Goal: Information Seeking & Learning: Learn about a topic

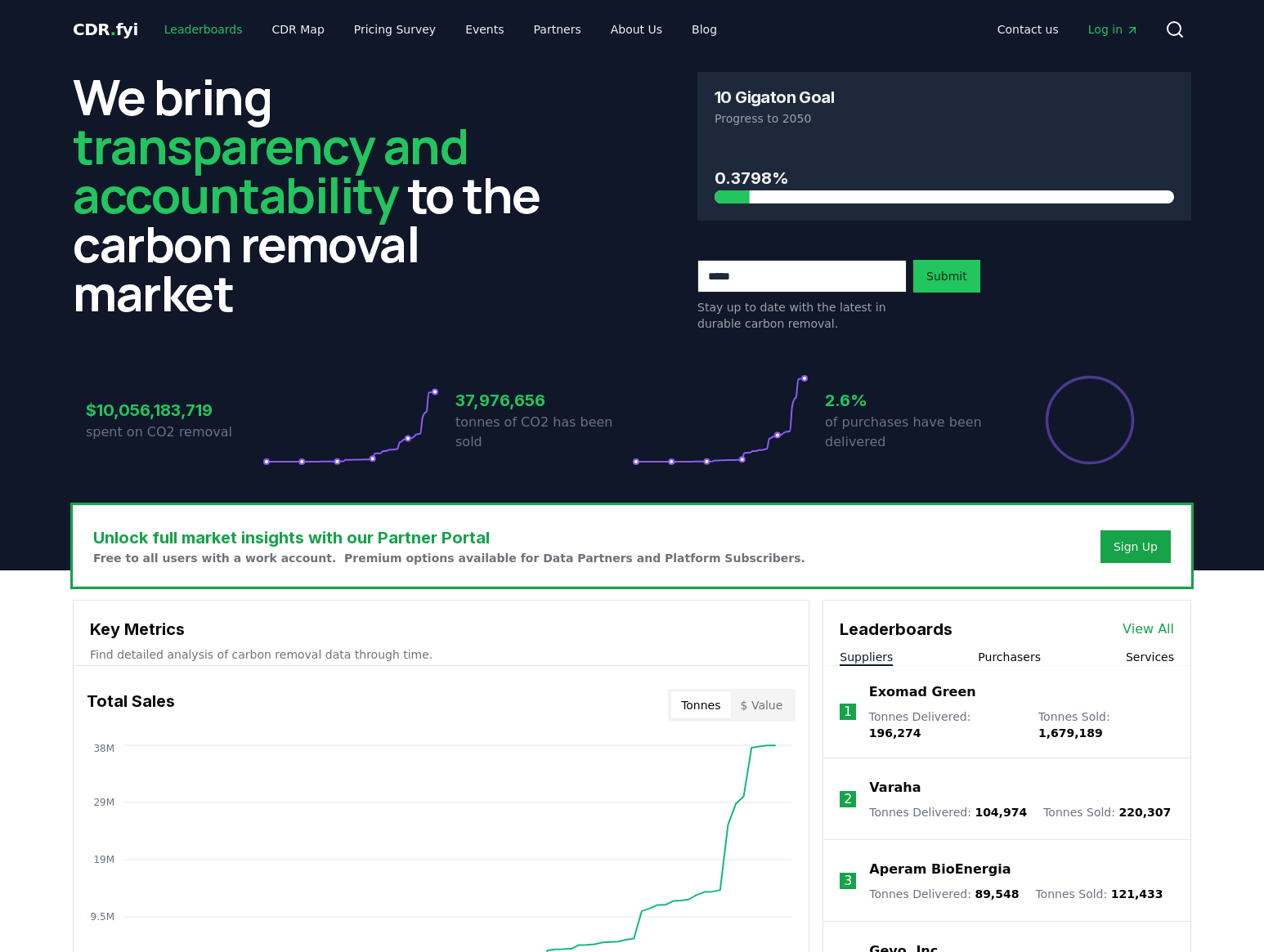
click at [167, 28] on link "Leaderboards" at bounding box center [203, 30] width 105 height 30
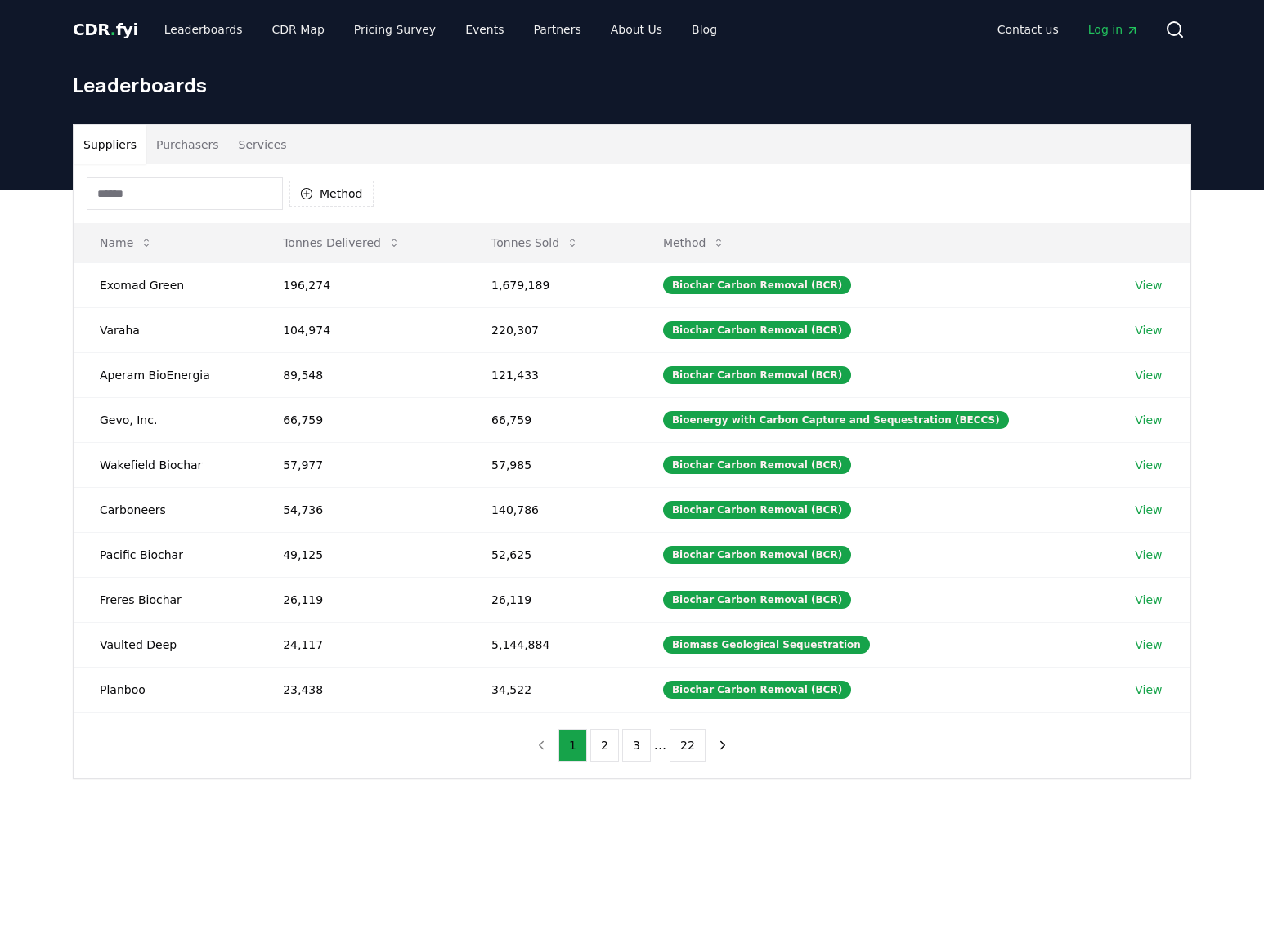
click at [183, 140] on button "Purchasers" at bounding box center [187, 145] width 83 height 39
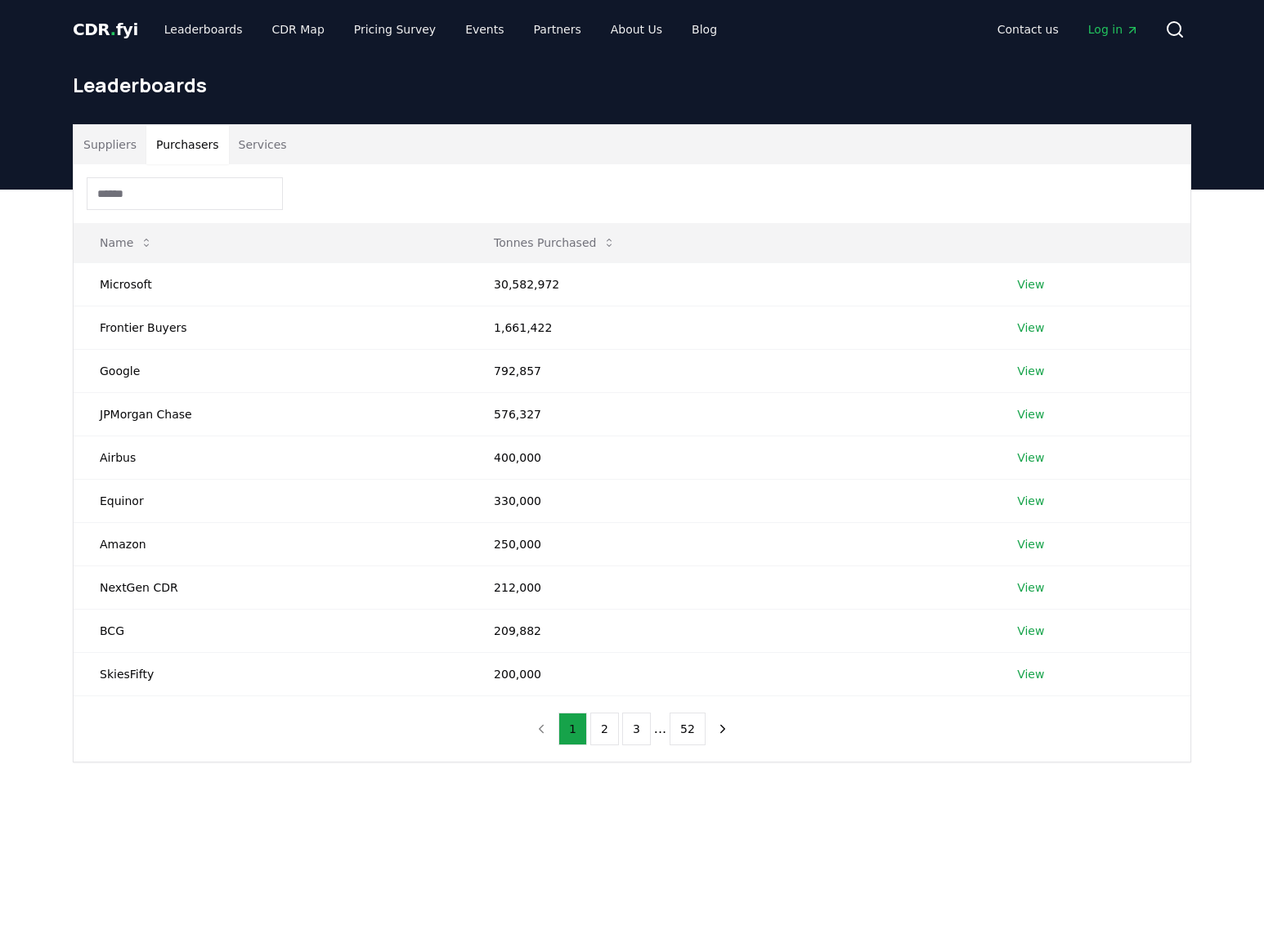
click at [254, 140] on button "Services" at bounding box center [262, 145] width 68 height 39
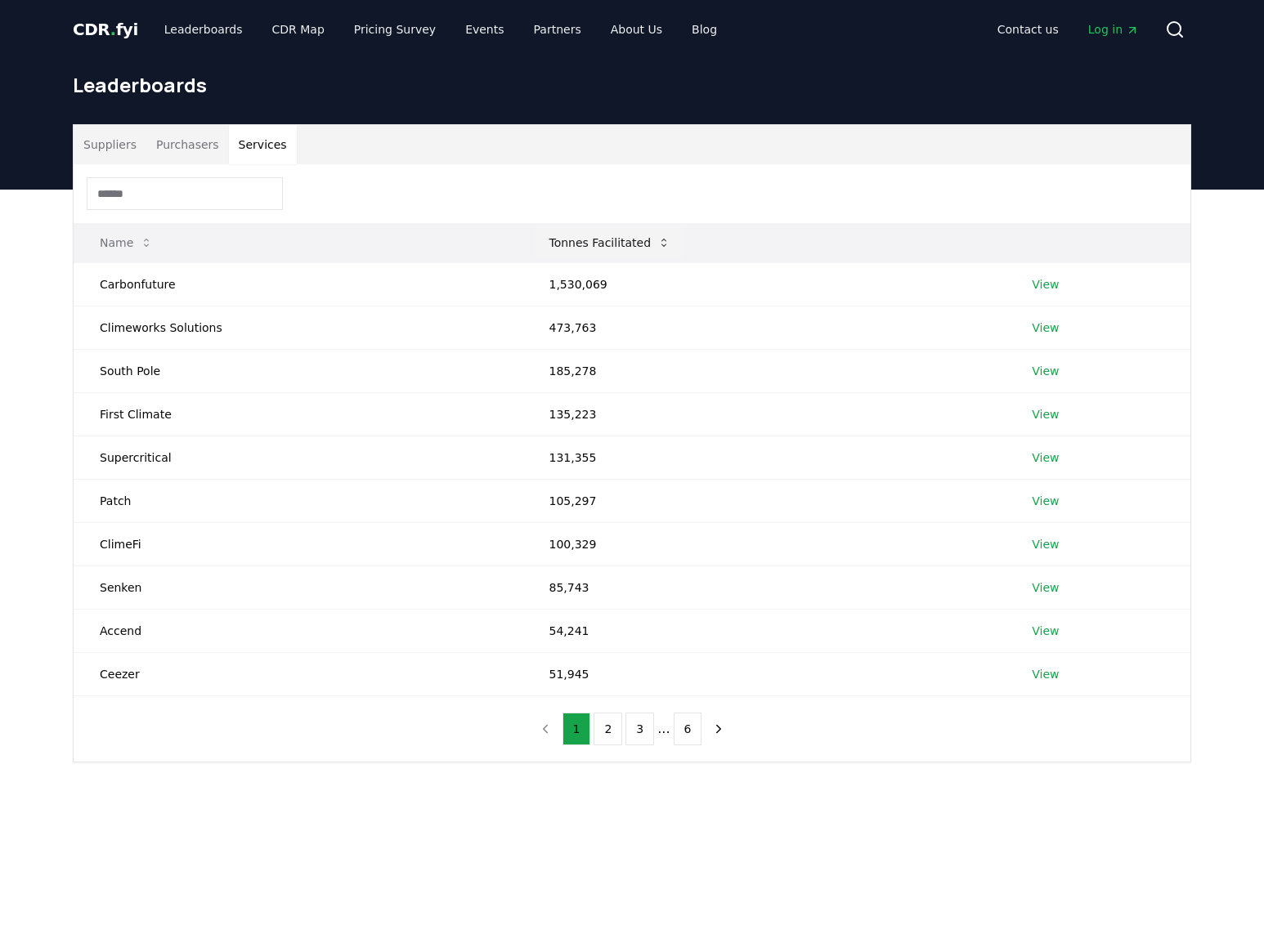
click at [582, 255] on button "Tonnes Facilitated" at bounding box center [609, 243] width 148 height 33
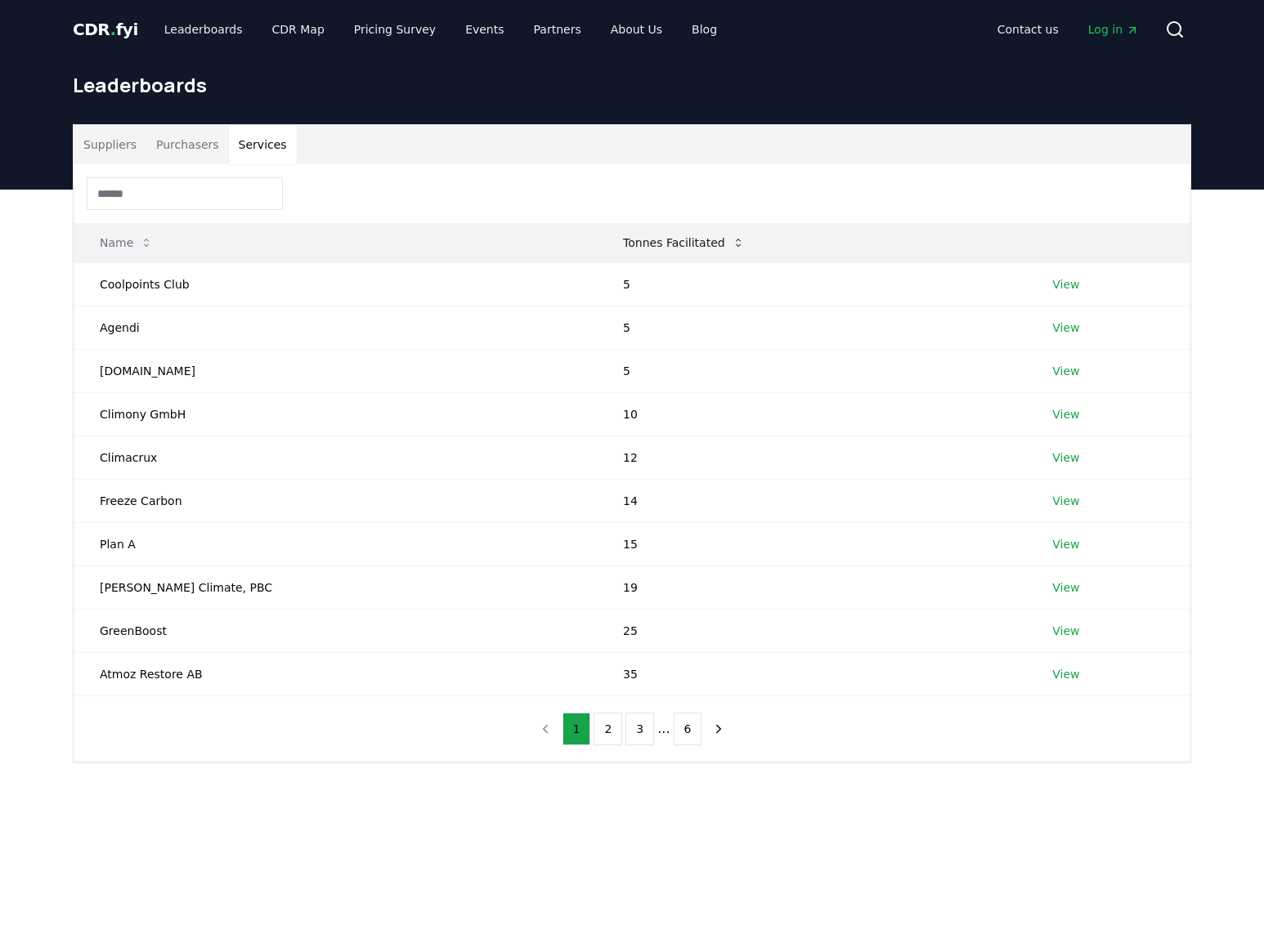
click at [610, 255] on button "Tonnes Facilitated" at bounding box center [684, 243] width 148 height 33
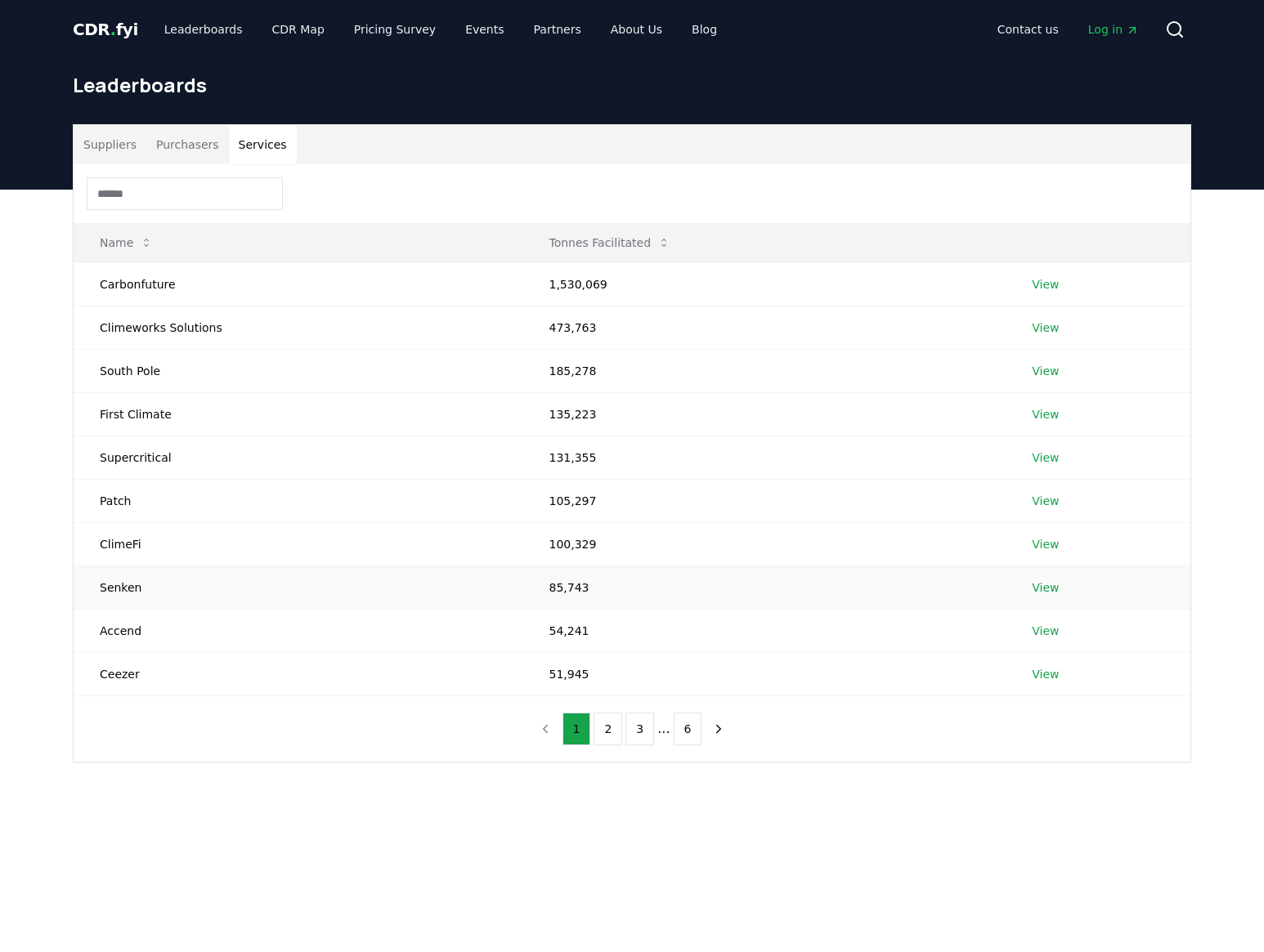
click at [121, 585] on td "Senken" at bounding box center [298, 587] width 449 height 43
click at [566, 157] on div "Suppliers Purchasers Services" at bounding box center [632, 145] width 1117 height 39
